Goal: Transaction & Acquisition: Purchase product/service

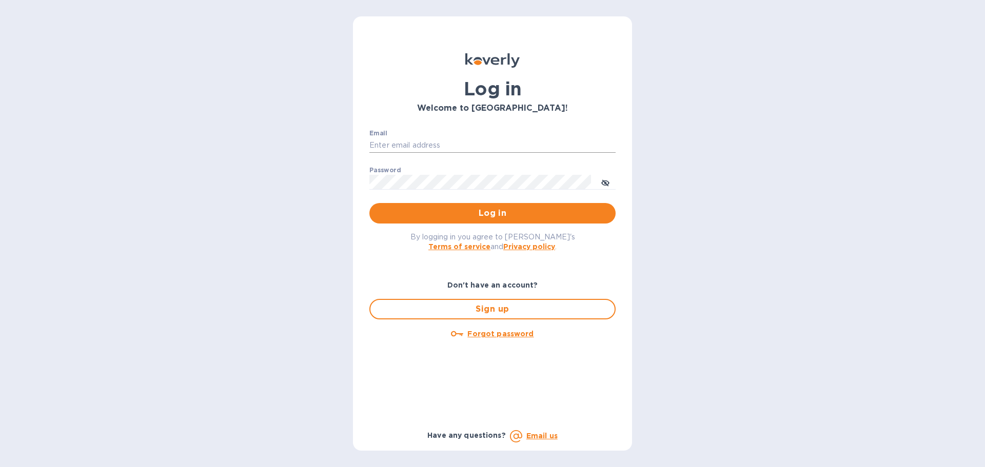
click at [400, 149] on input "Email" at bounding box center [492, 145] width 246 height 15
click at [454, 142] on input "Email" at bounding box center [492, 145] width 246 height 15
type input "ed@blendbeerwineandspirits.com"
click at [521, 211] on span "Log in" at bounding box center [489, 213] width 230 height 12
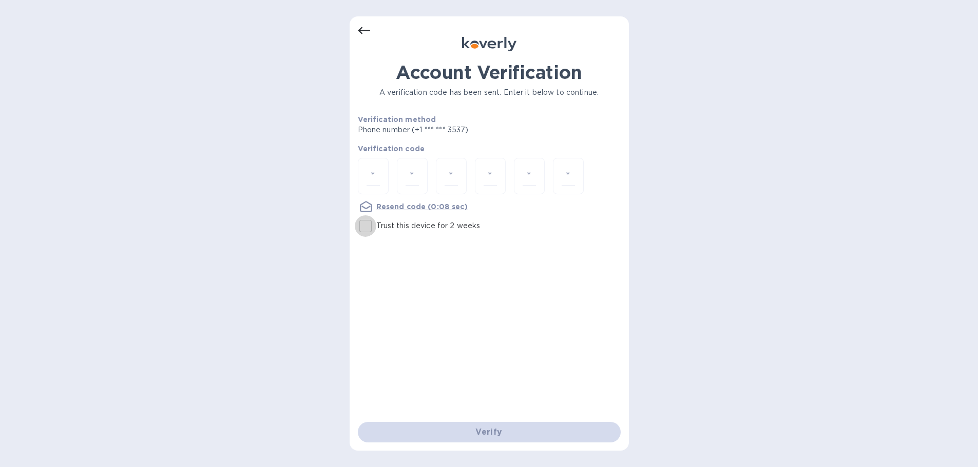
click at [367, 225] on input "Trust this device for 2 weeks" at bounding box center [366, 227] width 22 height 22
checkbox input "true"
click at [129, 134] on div "Account Verification A verification code has been sent. Enter it below to conti…" at bounding box center [489, 233] width 978 height 467
click at [386, 175] on div at bounding box center [373, 176] width 31 height 36
type input "6"
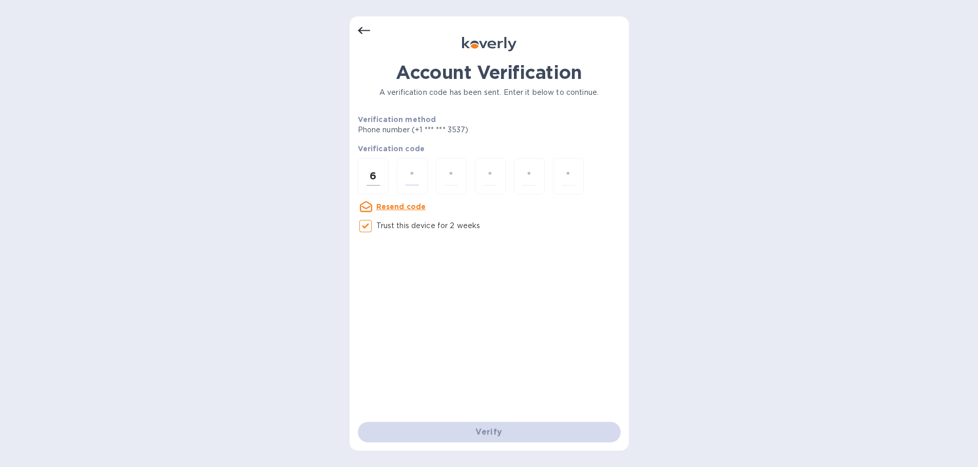
type input "9"
type input "7"
type input "2"
type input "0"
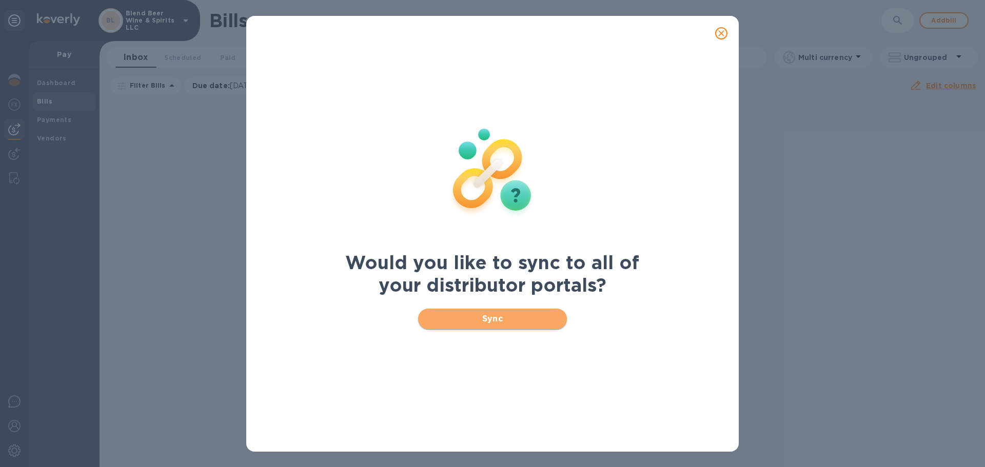
click at [520, 323] on span "Sync" at bounding box center [492, 319] width 133 height 12
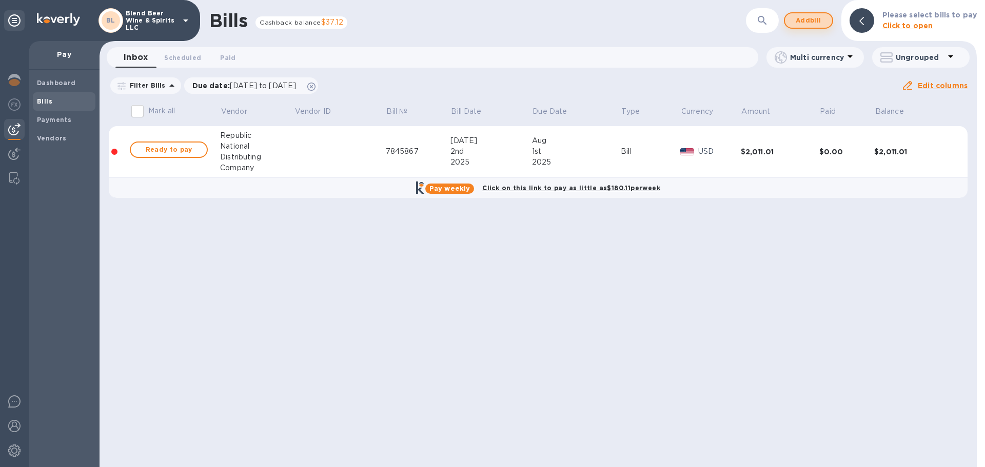
click at [825, 27] on button "Add bill" at bounding box center [808, 20] width 49 height 16
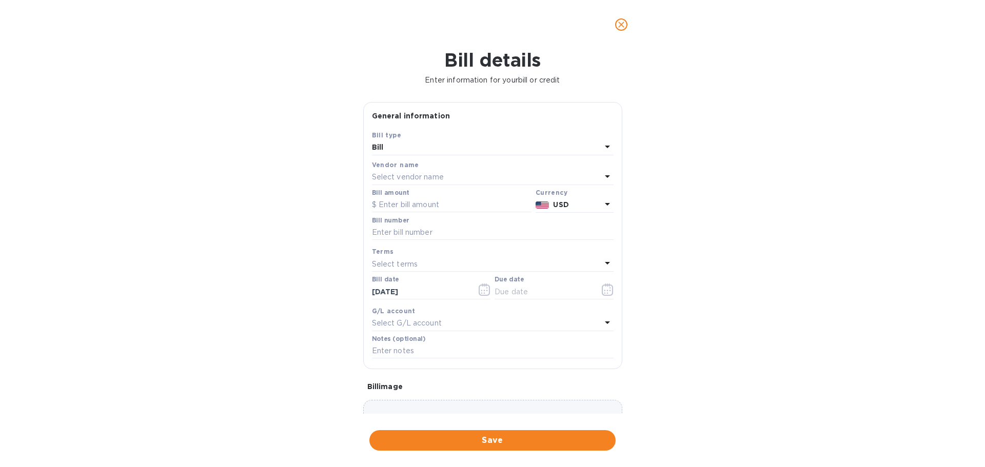
click at [431, 176] on p "Select vendor name" at bounding box center [408, 177] width 72 height 11
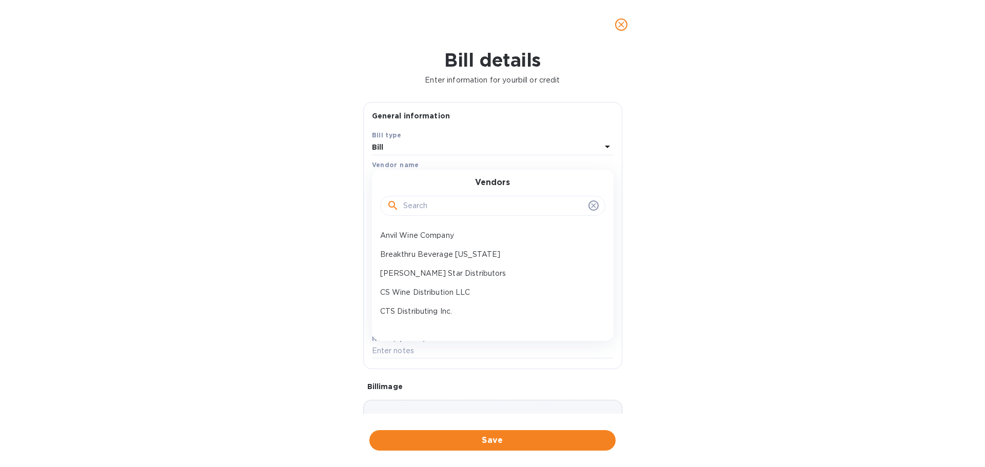
click at [445, 207] on input "text" at bounding box center [493, 206] width 181 height 15
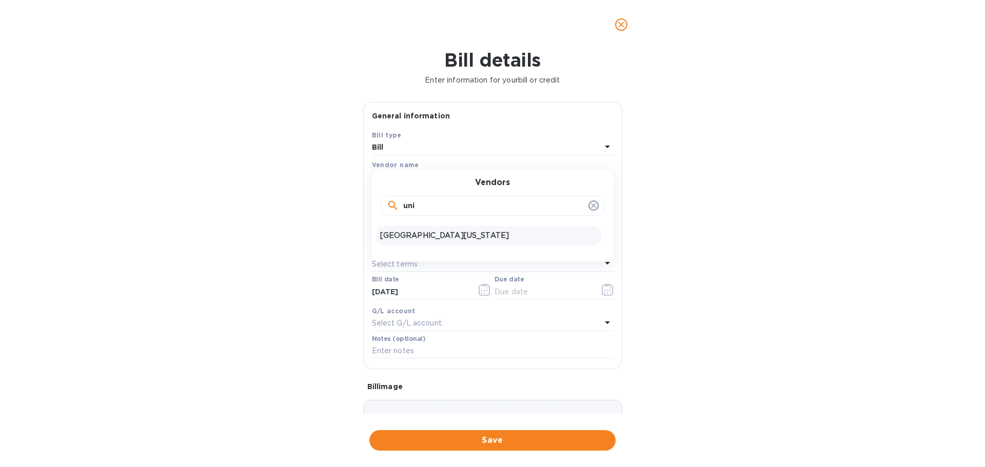
type input "uni"
click at [431, 239] on p "[GEOGRAPHIC_DATA][US_STATE]" at bounding box center [488, 235] width 217 height 11
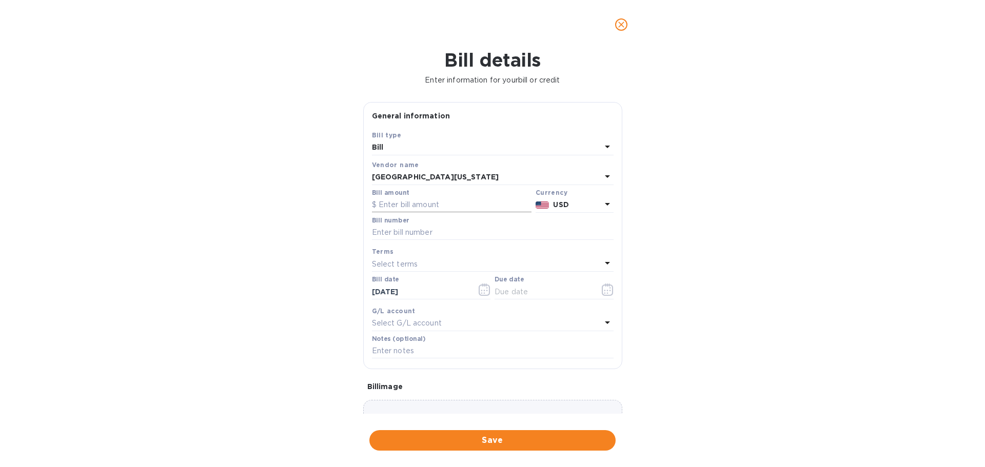
click at [404, 203] on input "text" at bounding box center [452, 205] width 160 height 15
type input "3,579.24"
click at [403, 229] on input "text" at bounding box center [493, 232] width 242 height 15
type input "Spirits & Wine [DATE]"
click at [535, 260] on div "Select terms" at bounding box center [486, 264] width 229 height 14
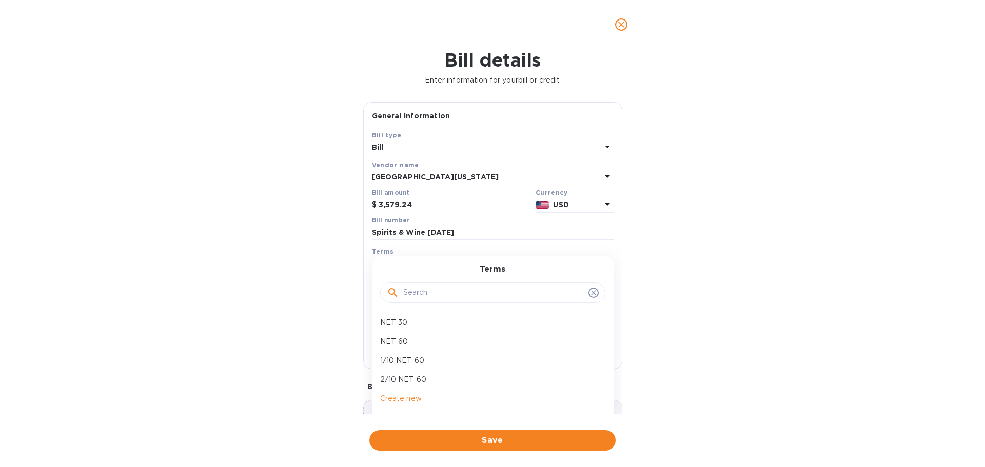
click at [686, 262] on div "Bill details Enter information for your bill or credit General information Save…" at bounding box center [492, 258] width 985 height 418
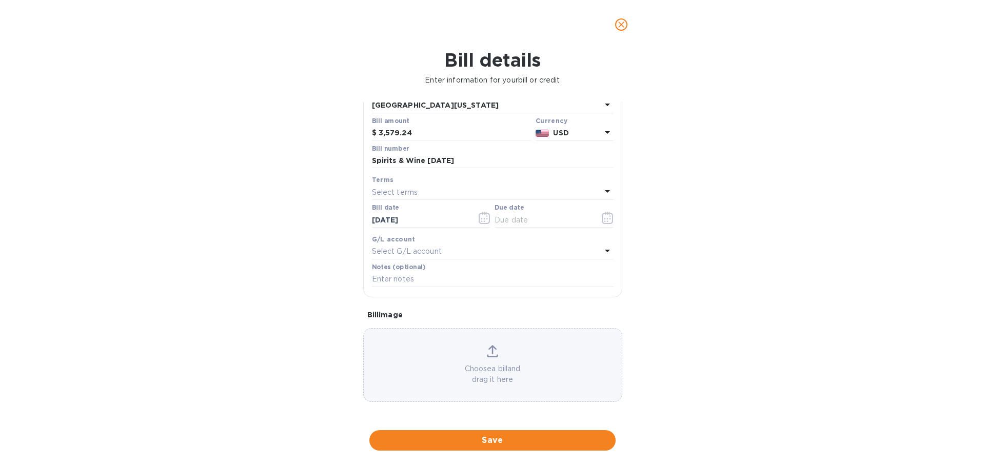
scroll to position [72, 0]
click at [489, 350] on icon at bounding box center [492, 351] width 11 height 12
click at [539, 443] on span "Save" at bounding box center [493, 441] width 230 height 12
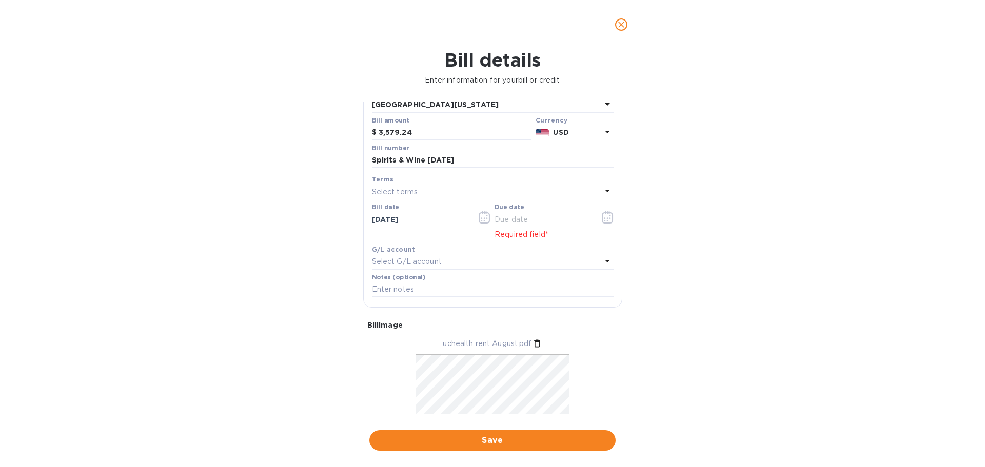
click at [539, 228] on div "Required field*" at bounding box center [554, 233] width 119 height 13
click at [539, 224] on input "text" at bounding box center [543, 219] width 97 height 15
click at [605, 220] on icon "button" at bounding box center [608, 217] width 12 height 12
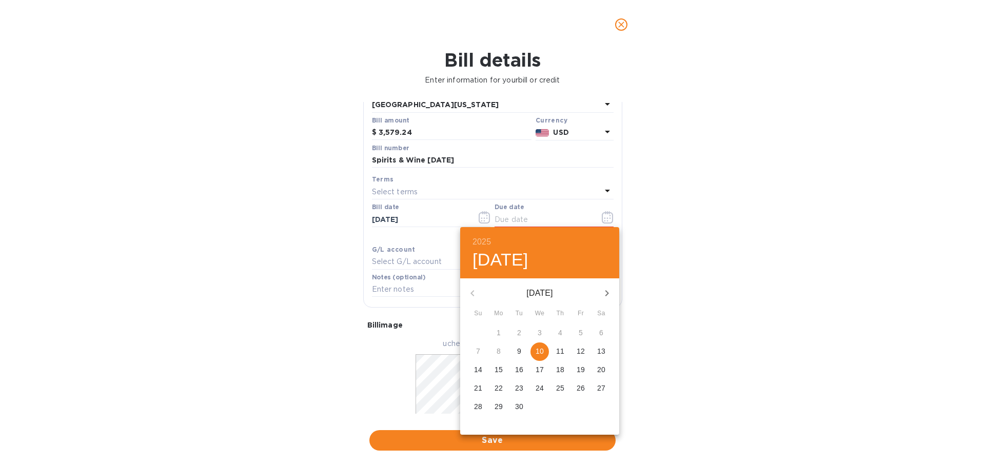
click at [541, 352] on p "10" at bounding box center [540, 351] width 8 height 10
type input "[DATE]"
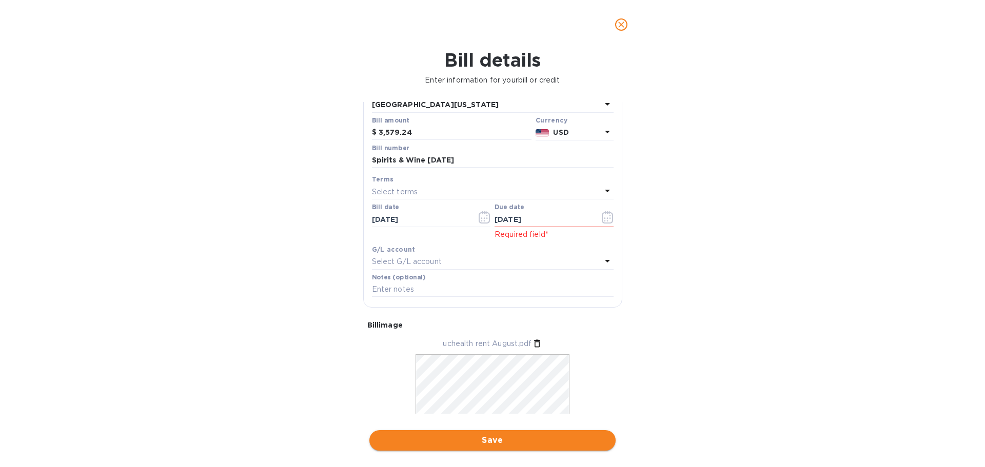
click at [496, 443] on span "Save" at bounding box center [493, 441] width 230 height 12
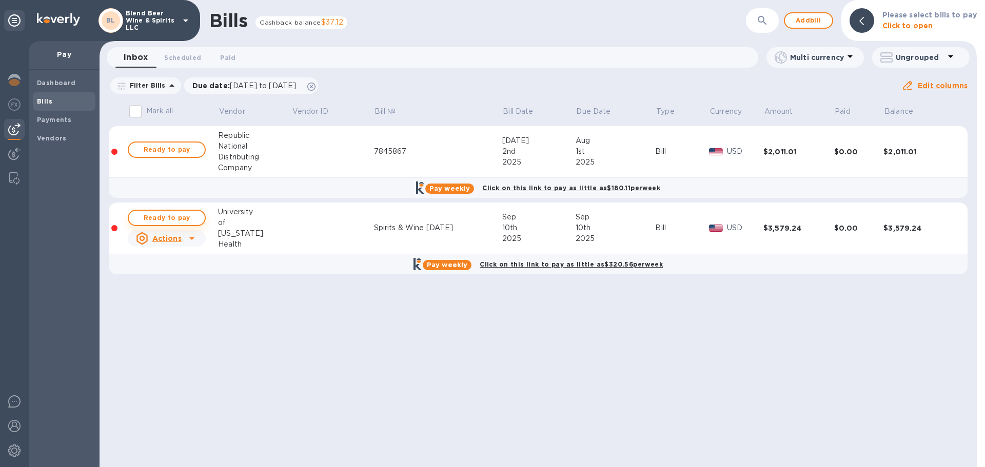
click at [185, 217] on span "Ready to pay" at bounding box center [167, 218] width 60 height 12
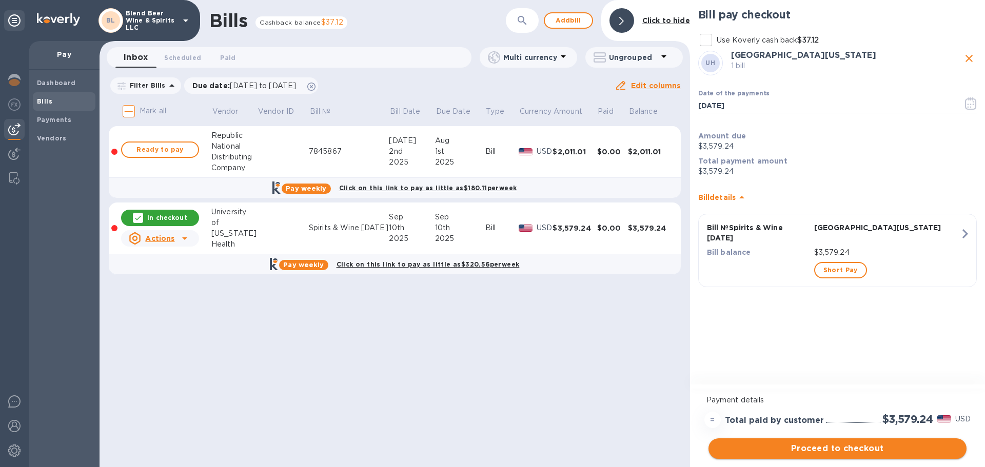
click at [864, 452] on span "Proceed to checkout" at bounding box center [838, 449] width 242 height 12
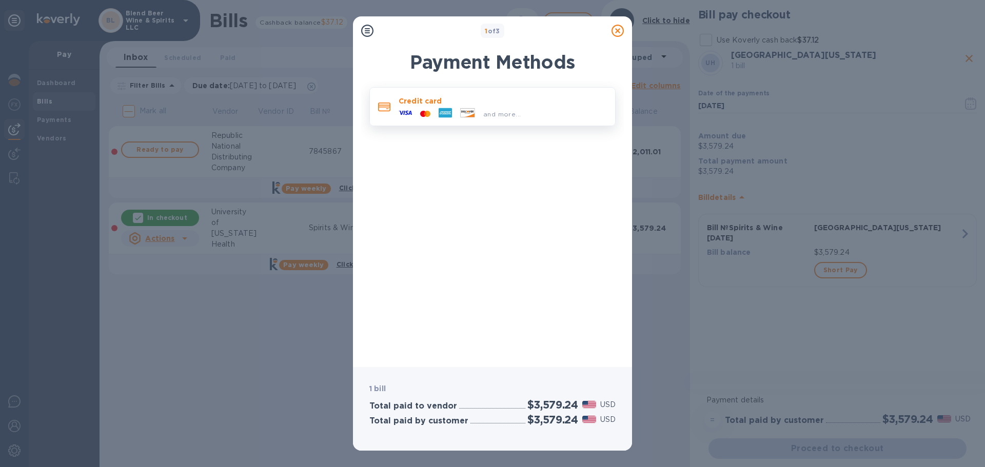
click at [441, 97] on p "Credit card" at bounding box center [503, 101] width 208 height 10
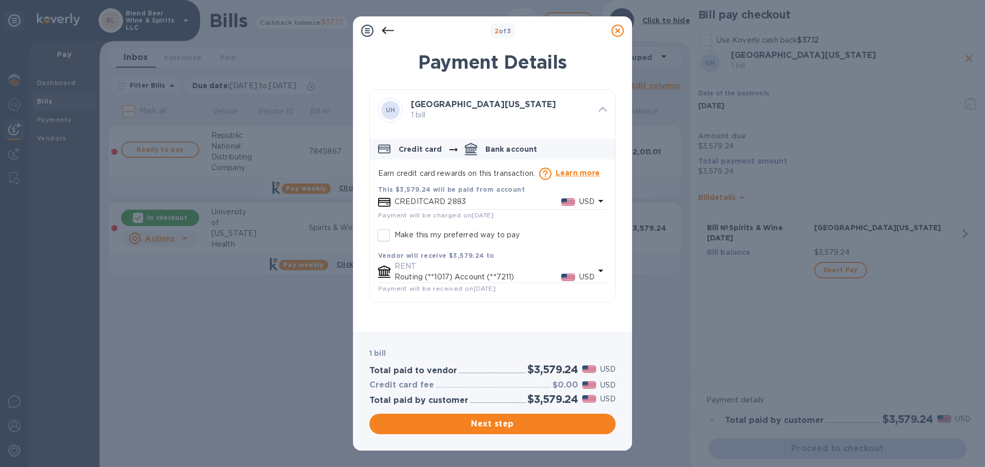
click at [519, 205] on p "CREDITCARD 2883" at bounding box center [478, 202] width 167 height 11
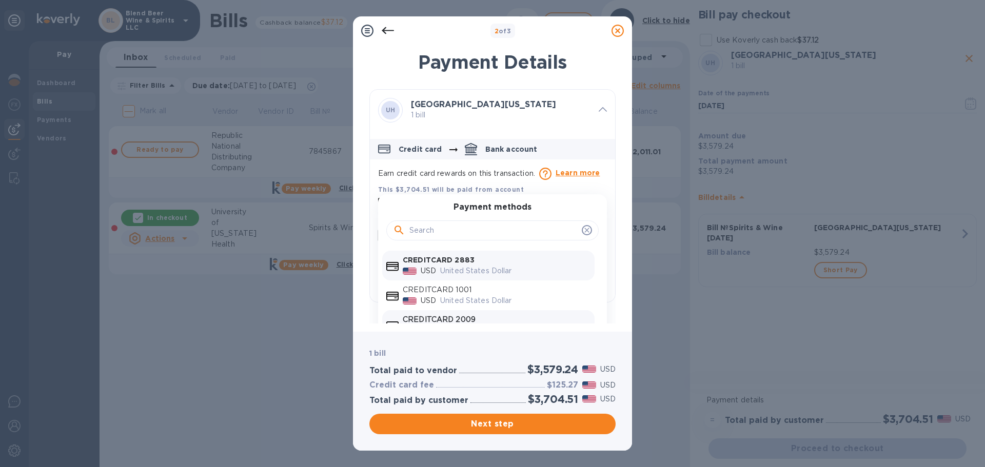
click at [514, 317] on p "CREDITCARD 2009" at bounding box center [497, 320] width 188 height 11
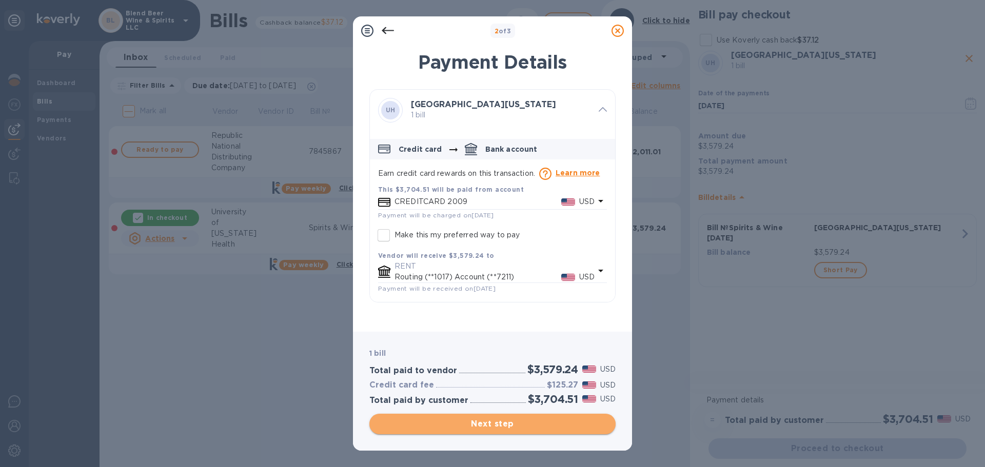
click at [496, 423] on span "Next step" at bounding box center [493, 424] width 230 height 12
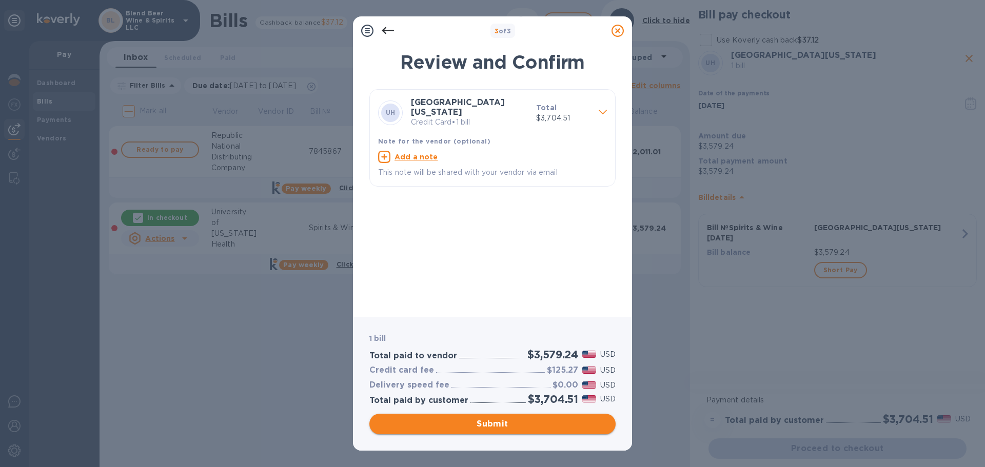
click at [529, 426] on span "Submit" at bounding box center [493, 424] width 230 height 12
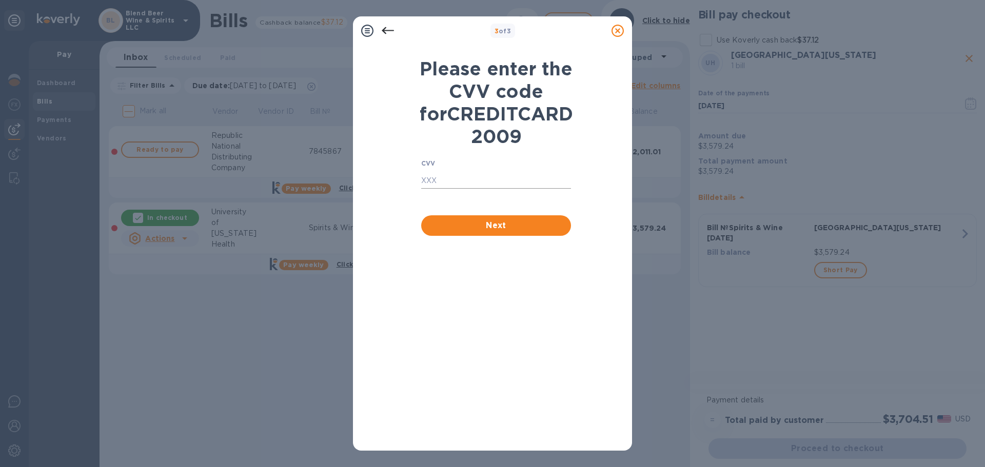
click at [477, 189] on input "text" at bounding box center [496, 180] width 150 height 15
type input "9168"
click at [445, 232] on span "Next" at bounding box center [496, 226] width 133 height 12
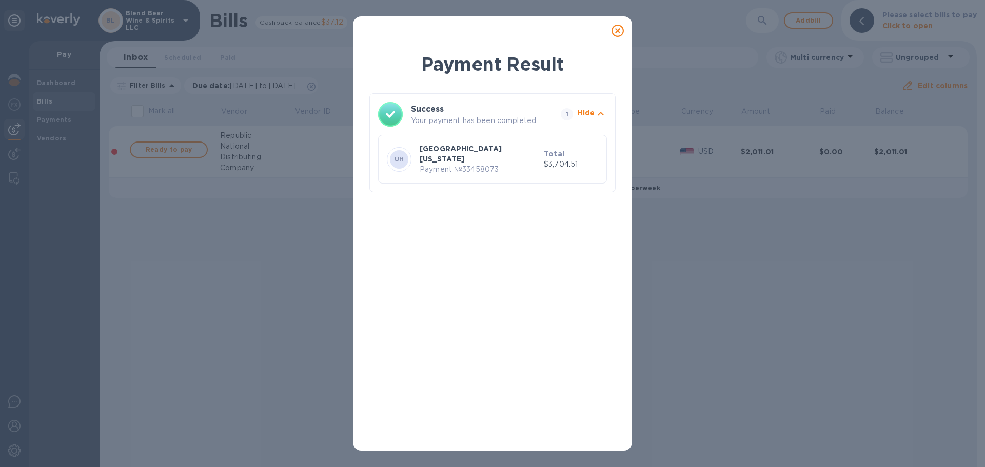
click at [615, 30] on icon at bounding box center [618, 31] width 12 height 12
